Goal: Task Accomplishment & Management: Use online tool/utility

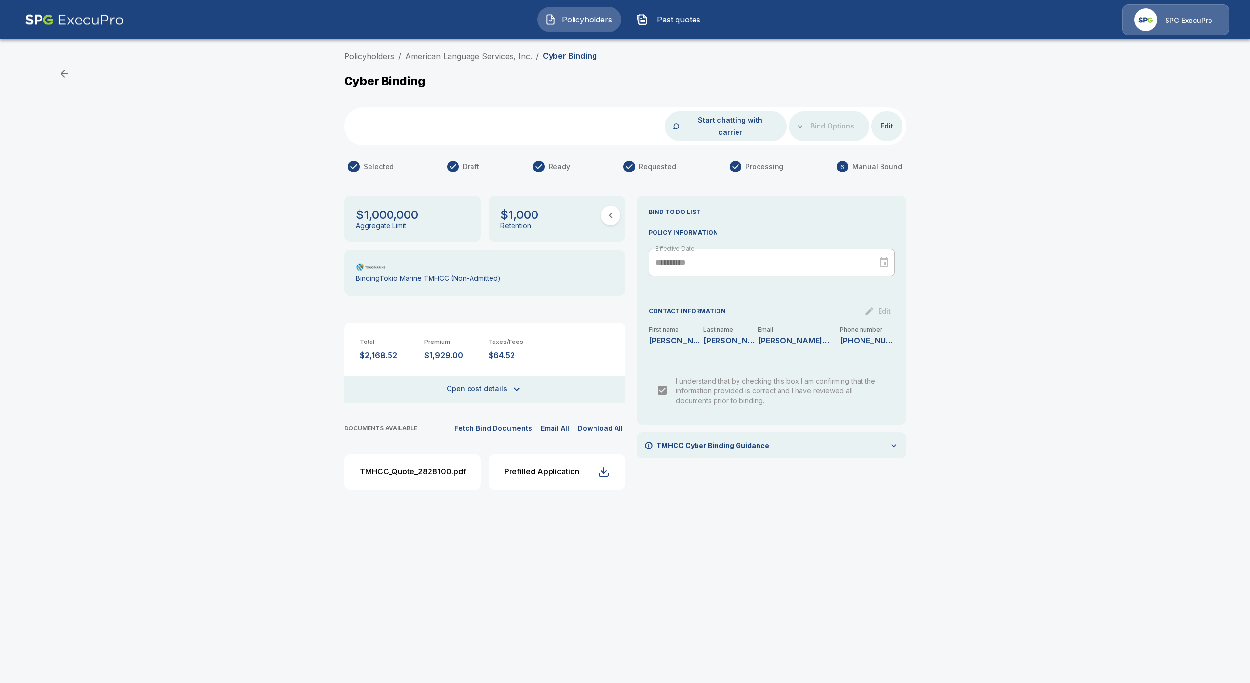
click at [375, 60] on link "Policyholders" at bounding box center [369, 56] width 50 height 10
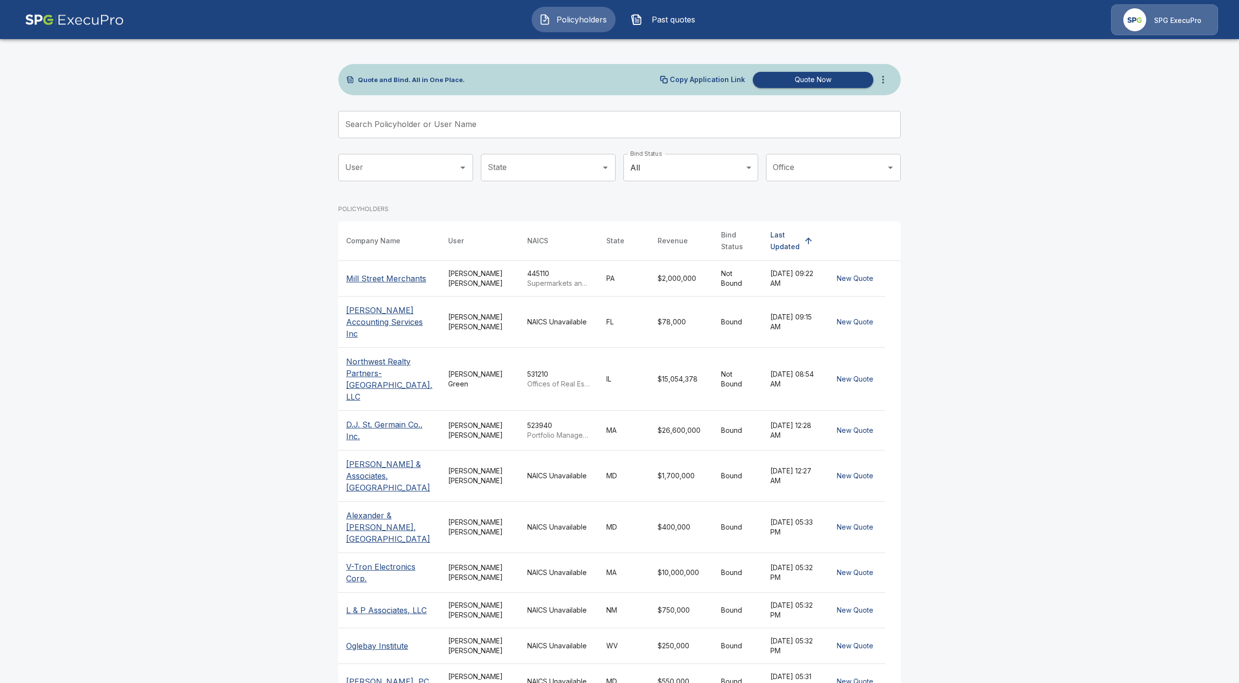
click at [513, 124] on input "Search Policyholder or User Name" at bounding box center [614, 124] width 552 height 27
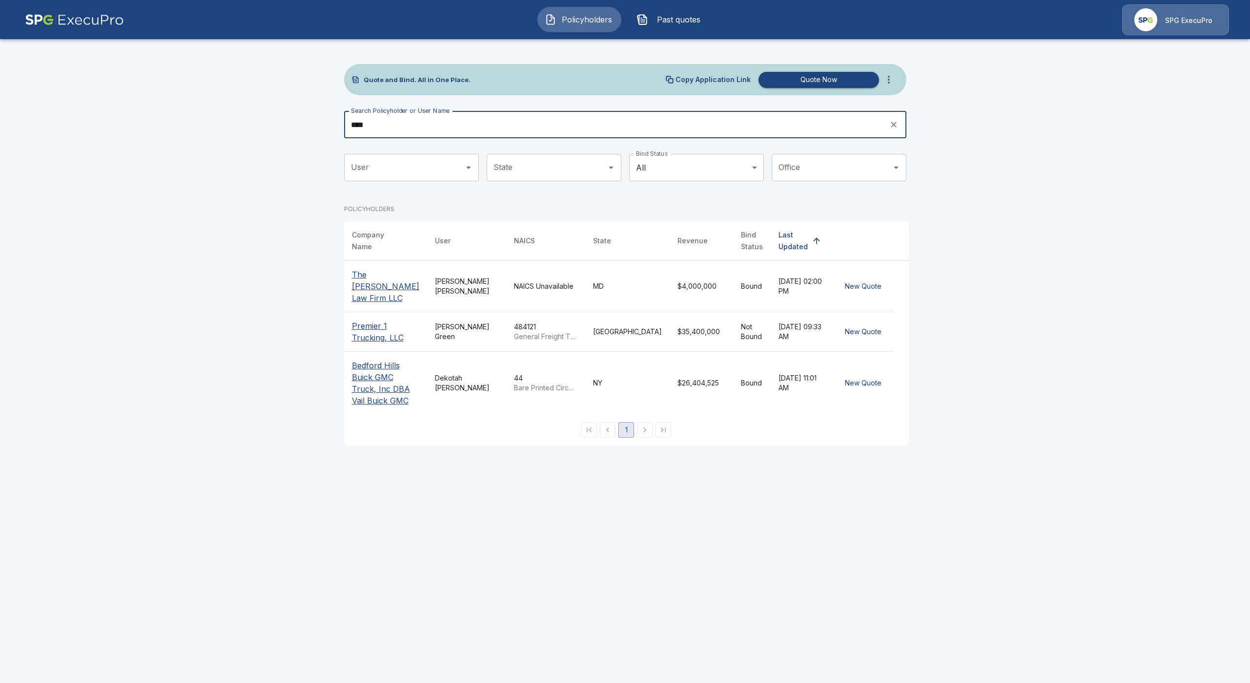
type input "****"
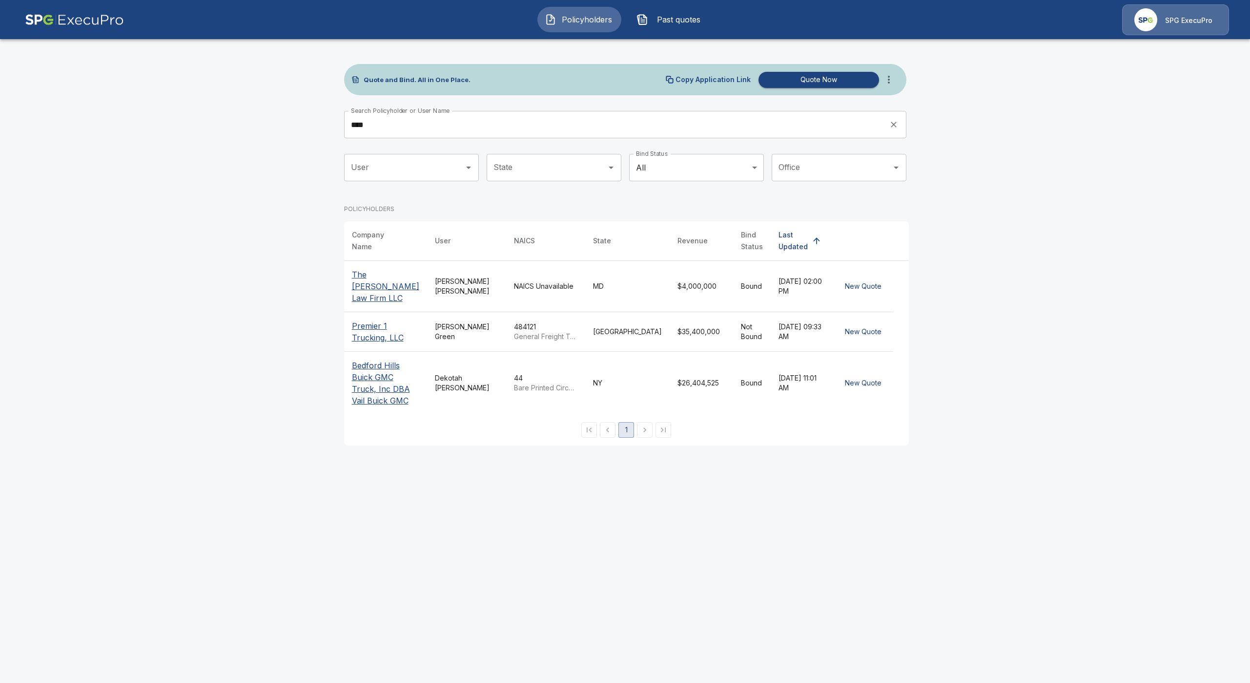
click at [394, 279] on p "The Ruckdeschel Law Firm LLC" at bounding box center [385, 286] width 67 height 35
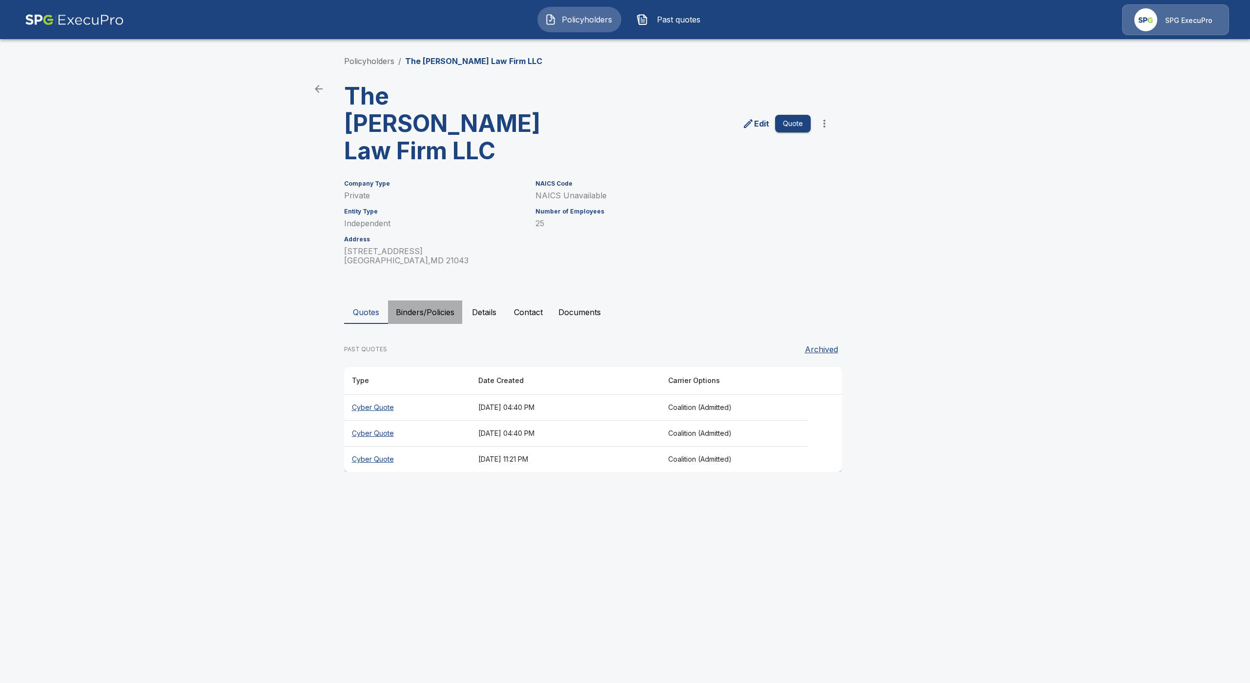
click at [409, 300] on button "Binders/Policies" at bounding box center [425, 311] width 74 height 23
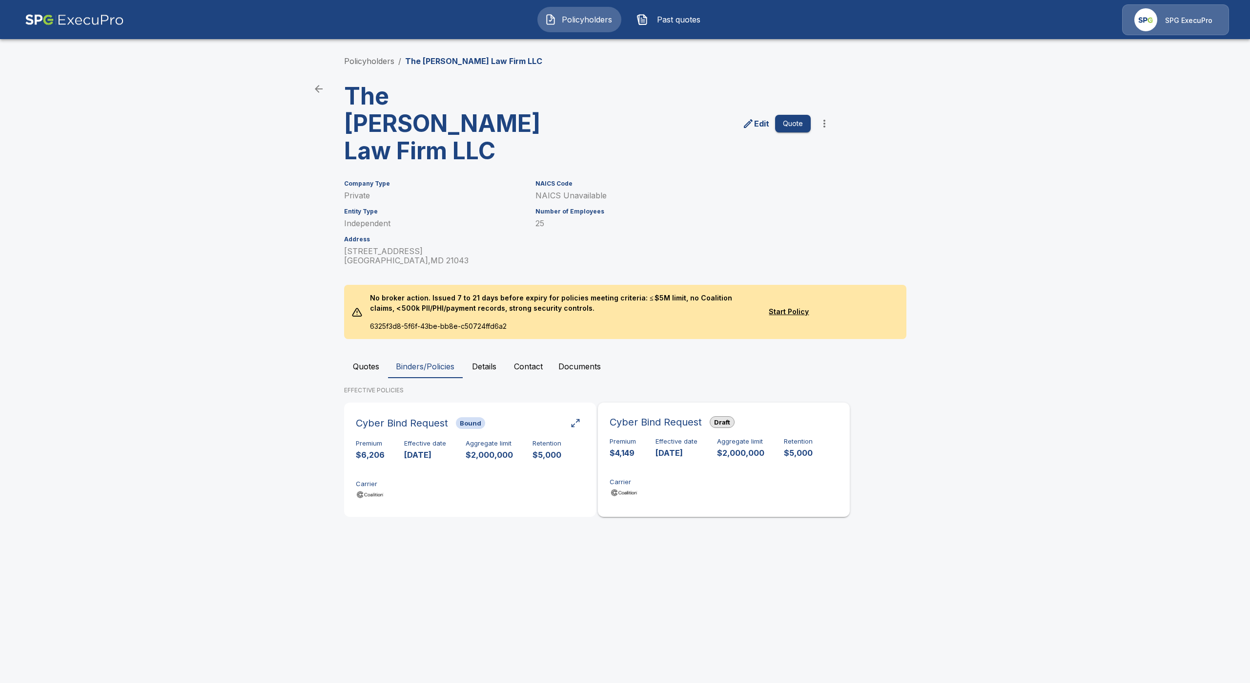
click at [695, 449] on div "Premium $4,149 Effective date 10/7/2025 Aggregate limit $2,000,000 Retention $5…" at bounding box center [724, 468] width 228 height 62
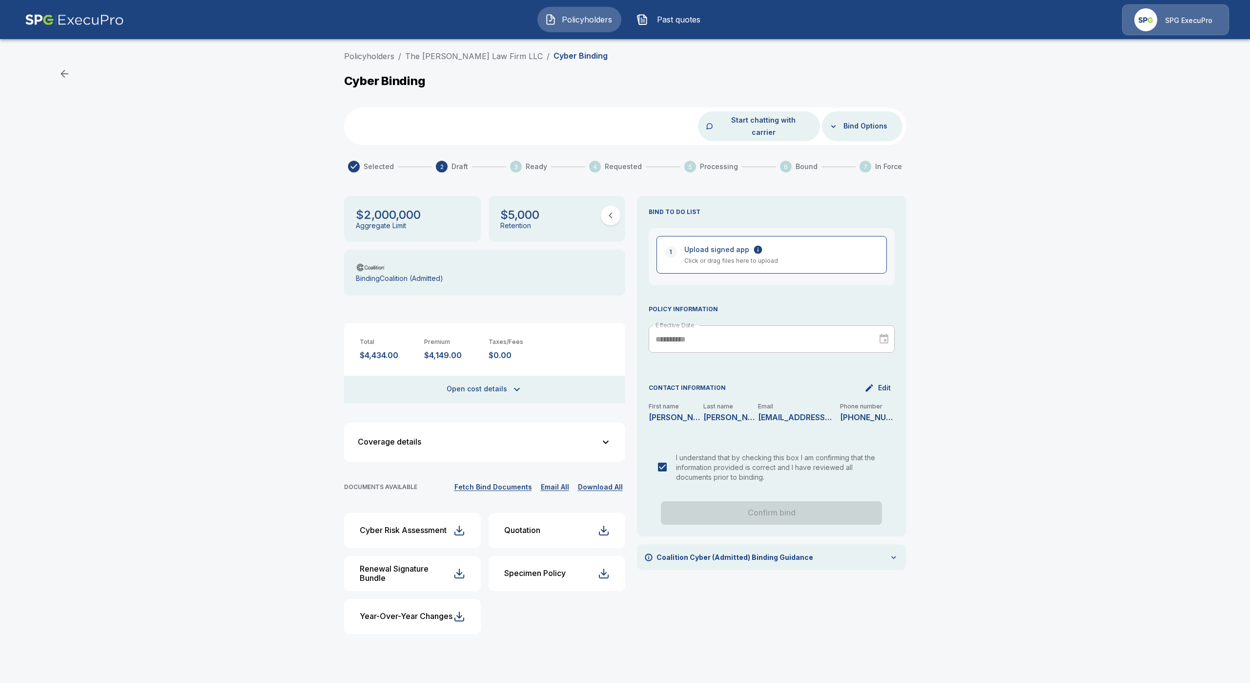
click at [766, 552] on p "Coalition Cyber (Admitted) Binding Guidance" at bounding box center [735, 557] width 157 height 10
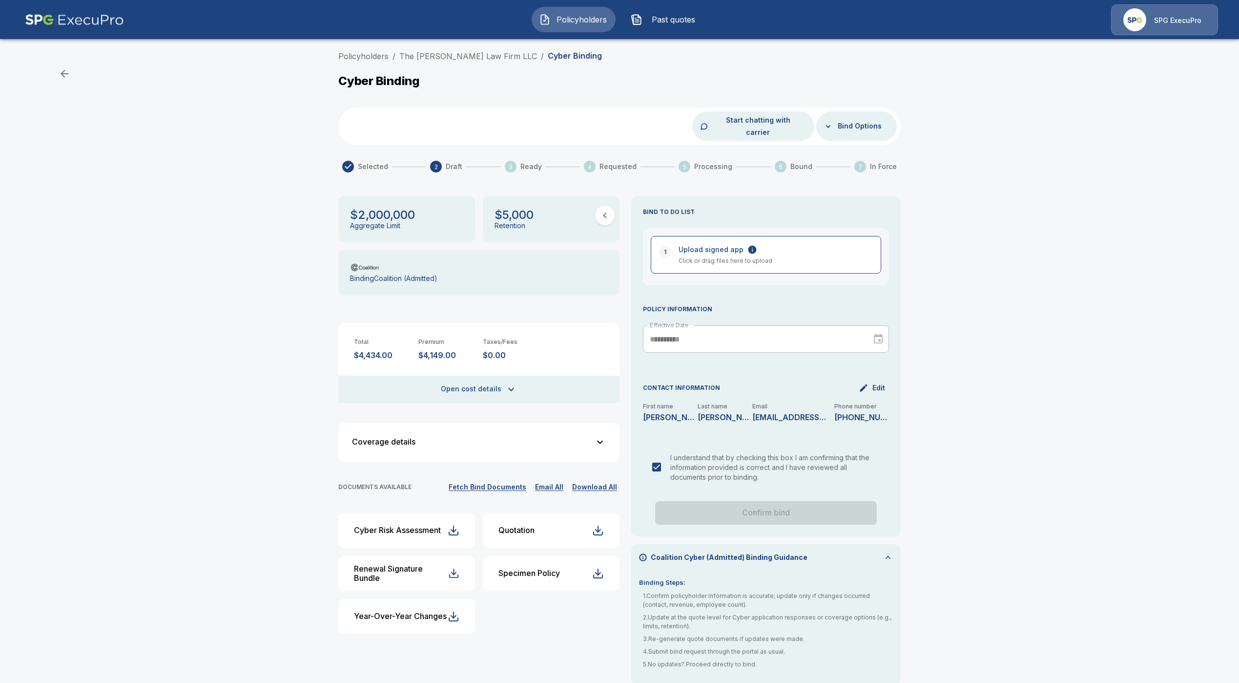
scroll to position [1, 0]
click at [508, 480] on button "Fetch Bind Documents" at bounding box center [487, 486] width 83 height 12
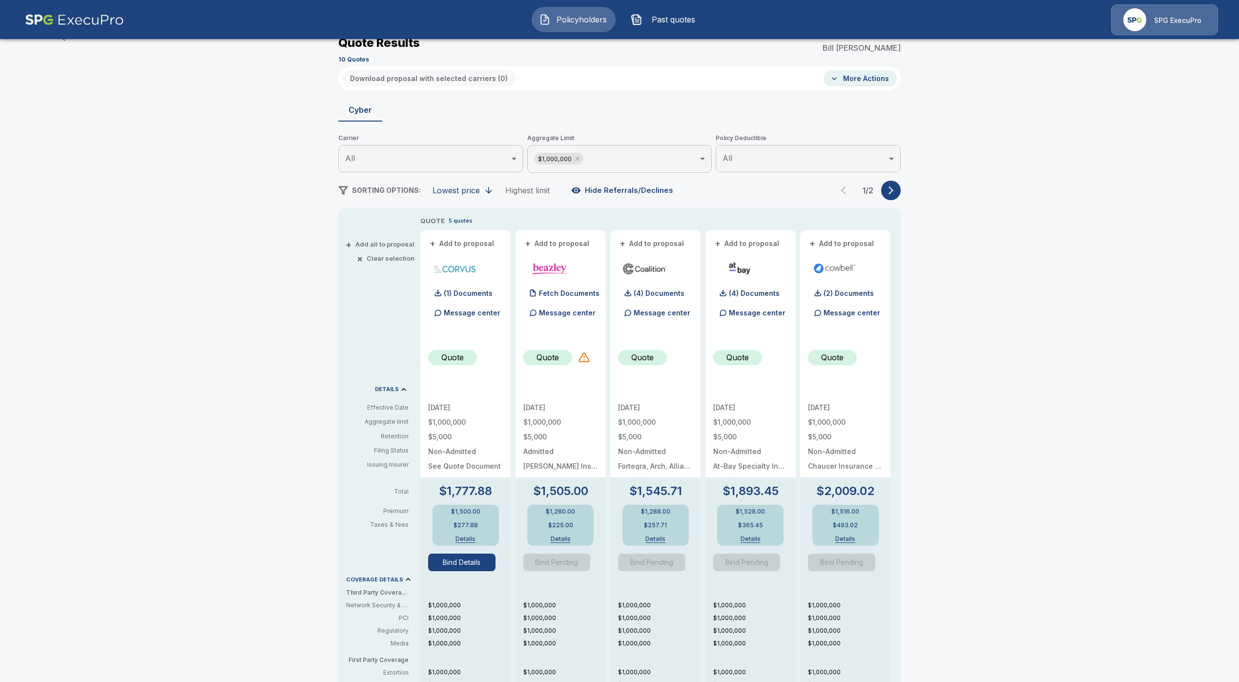
scroll to position [37, 0]
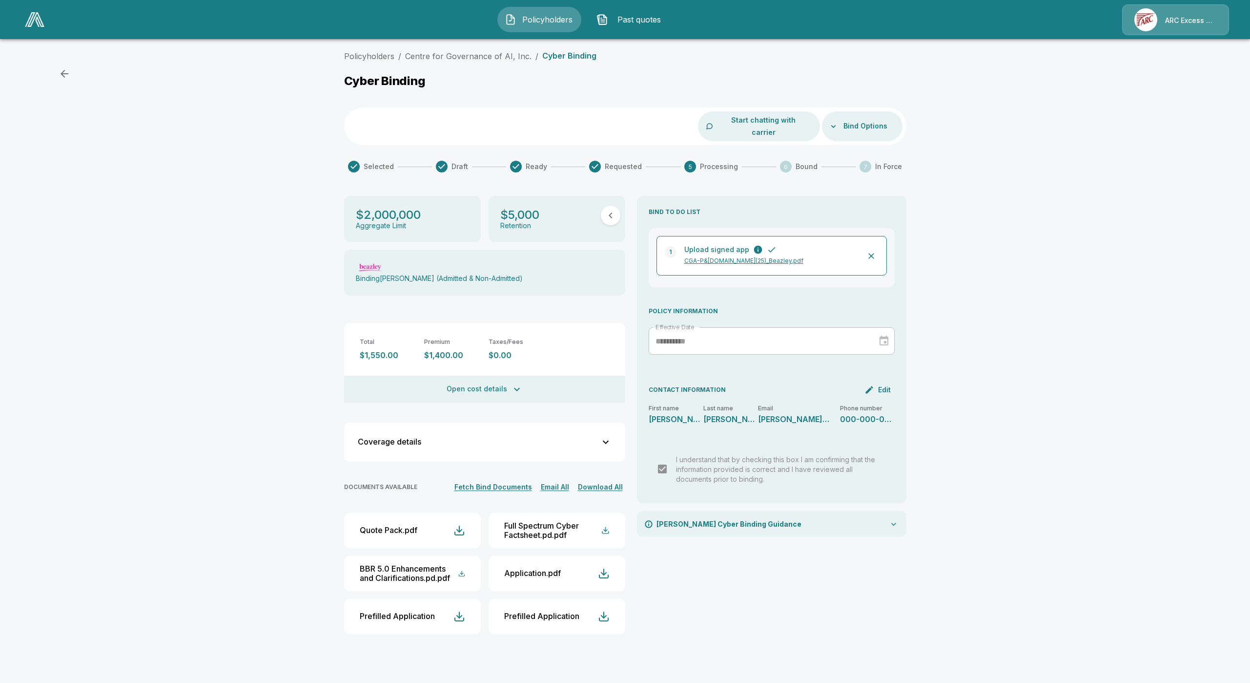
click at [488, 481] on button "Fetch Bind Documents" at bounding box center [493, 487] width 83 height 12
